Goal: Find specific page/section: Find specific page/section

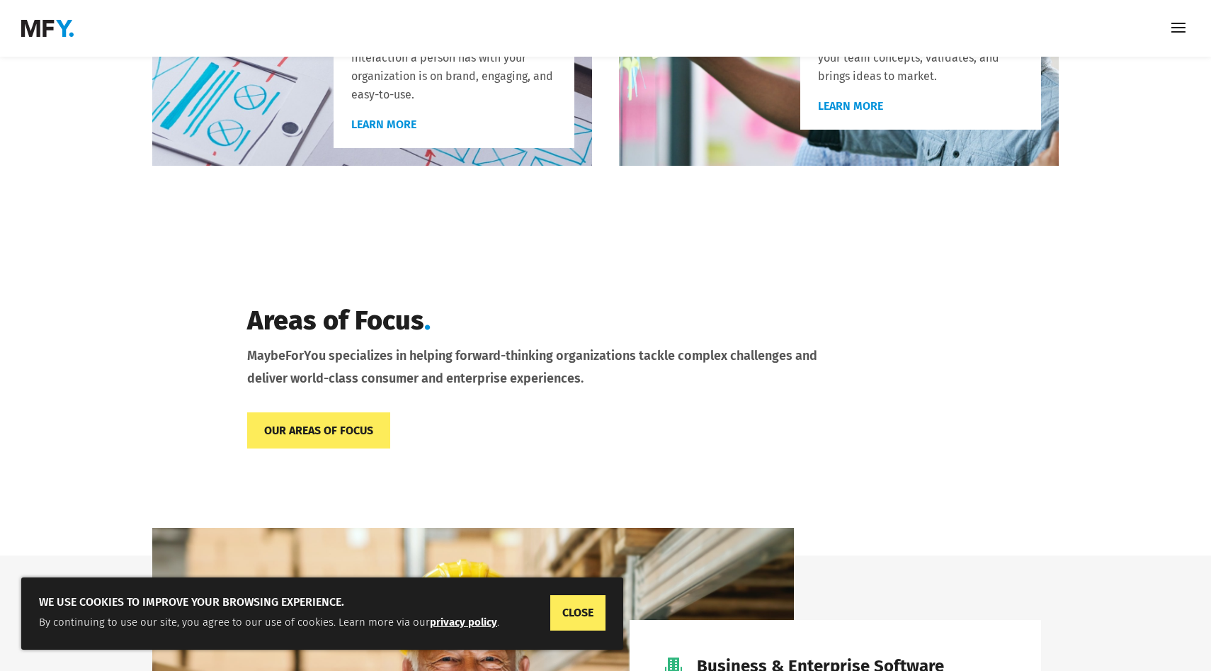
scroll to position [1078, 0]
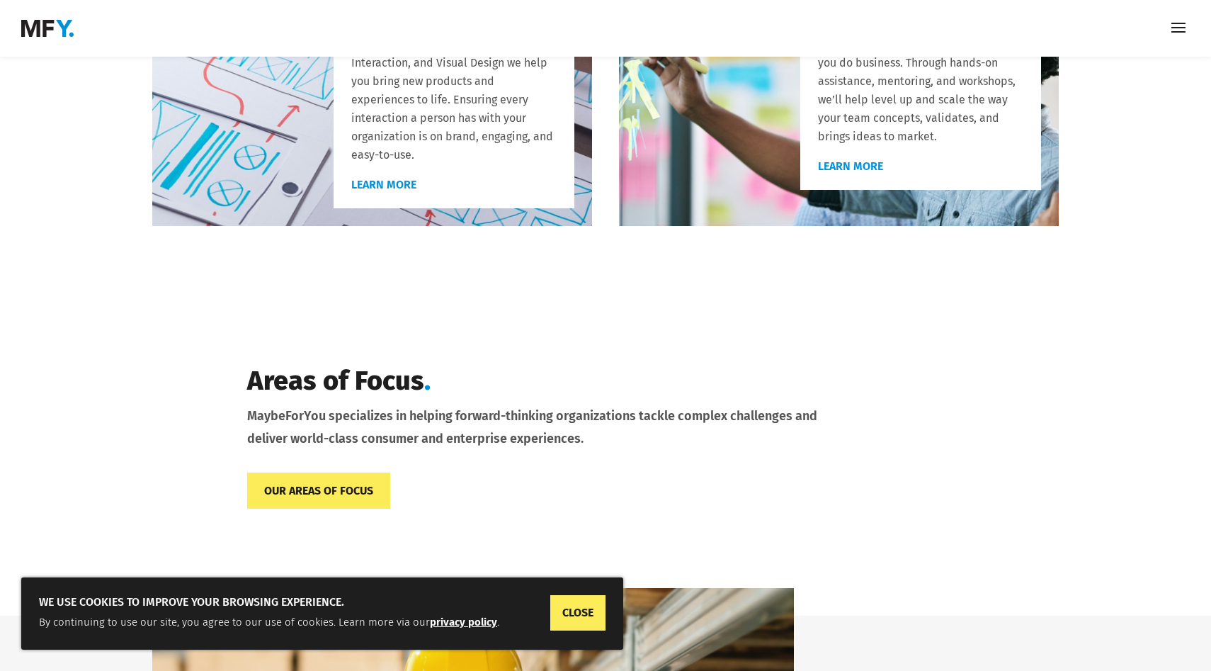
click at [1183, 34] on span at bounding box center [1179, 28] width 23 height 23
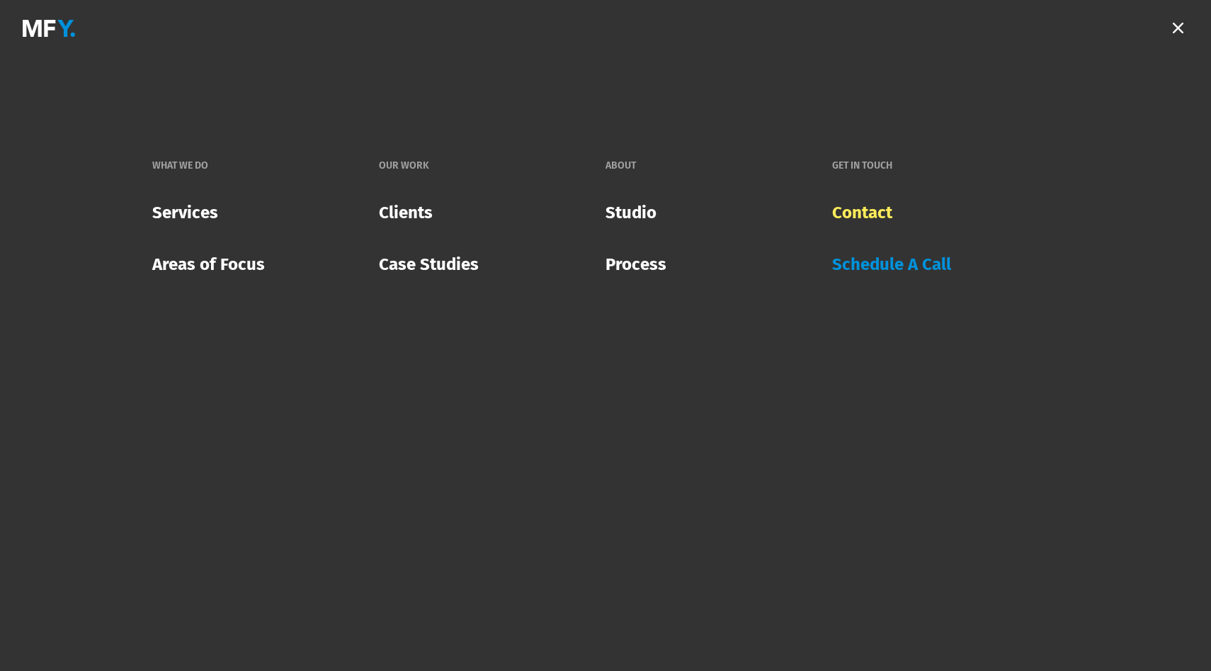
click at [856, 209] on link "Contact" at bounding box center [862, 212] width 60 height 41
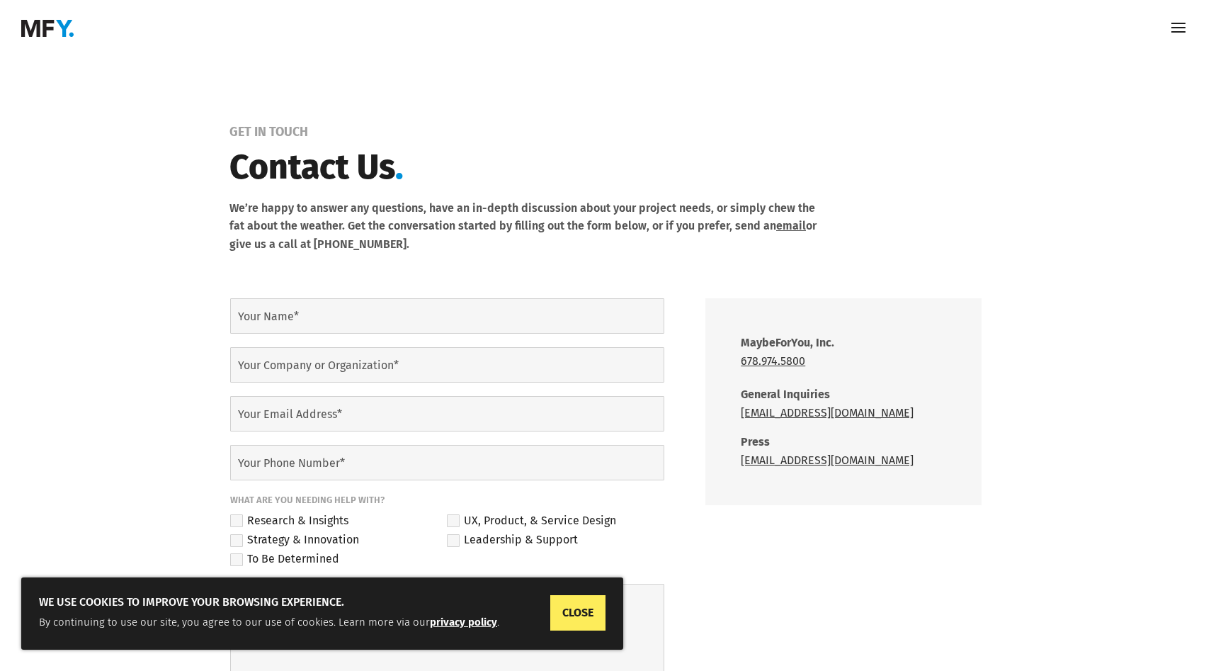
click at [1179, 25] on span at bounding box center [1179, 28] width 23 height 23
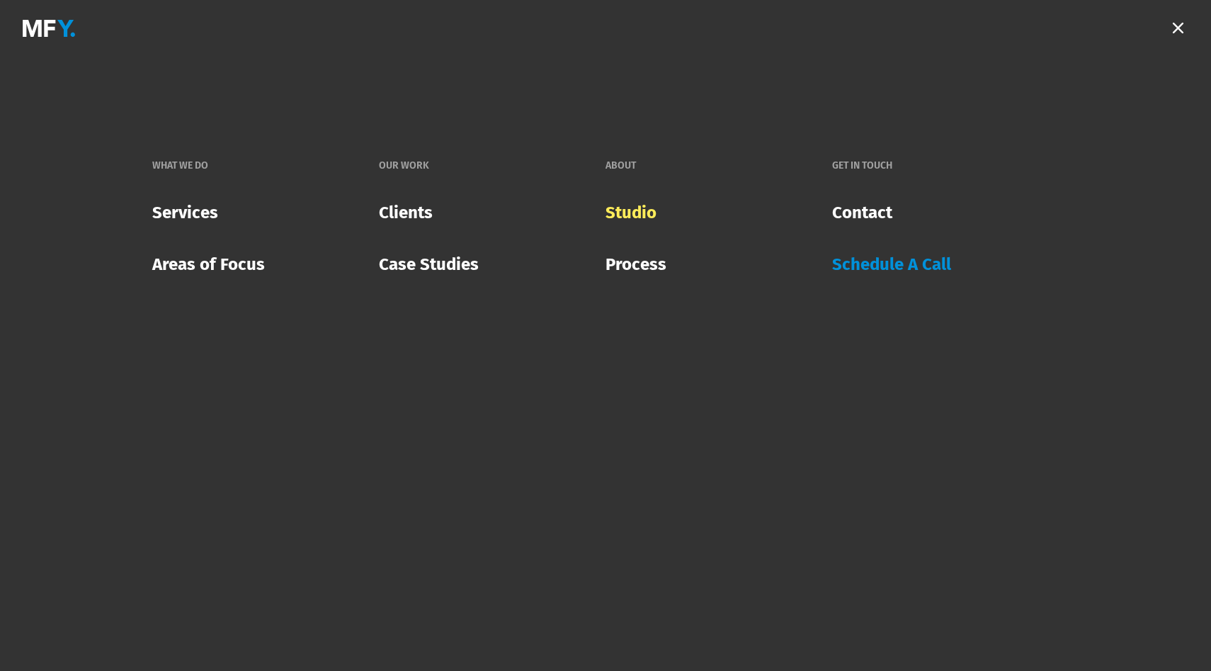
click at [644, 209] on link "Studio" at bounding box center [631, 212] width 51 height 41
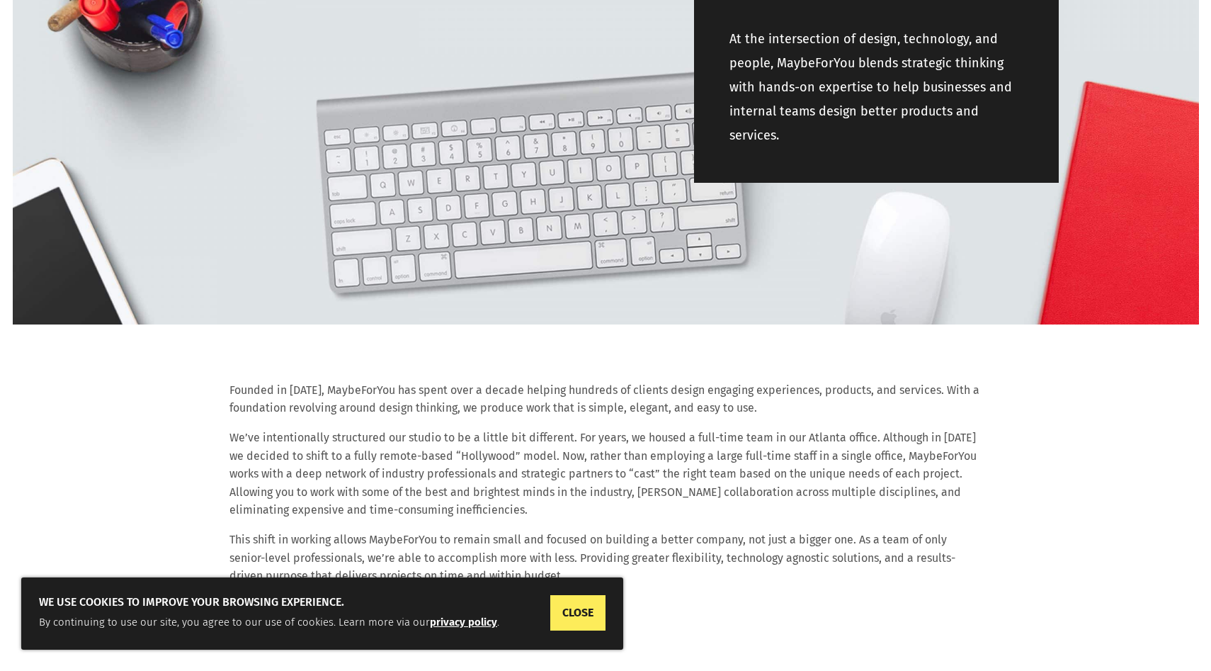
scroll to position [570, 0]
